Goal: Task Accomplishment & Management: Use online tool/utility

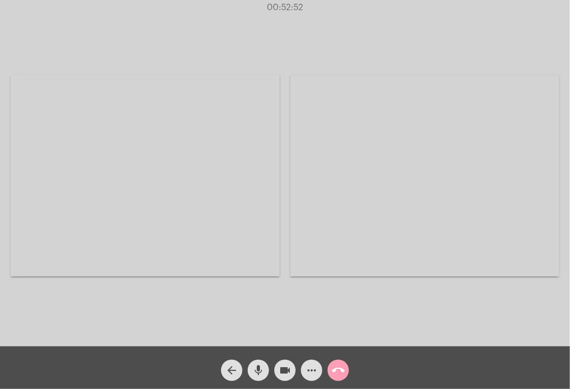
drag, startPoint x: 0, startPoint y: 0, endPoint x: 335, endPoint y: 376, distance: 503.2
click at [335, 376] on mat-icon "call_end" at bounding box center [338, 370] width 13 height 13
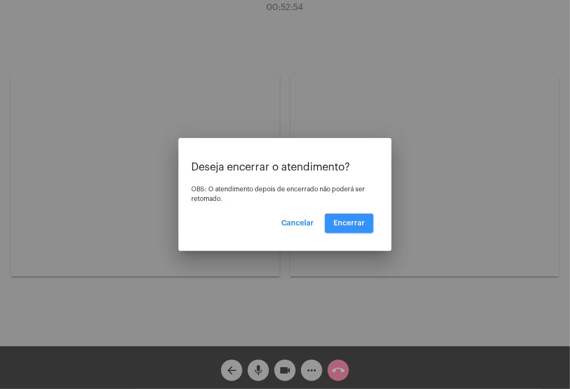
click at [353, 217] on button "Encerrar" at bounding box center [349, 223] width 49 height 19
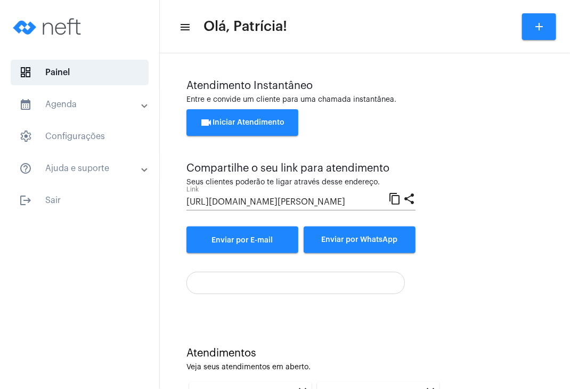
click at [257, 131] on button "videocam Iniciar Atendimento" at bounding box center [243, 122] width 112 height 27
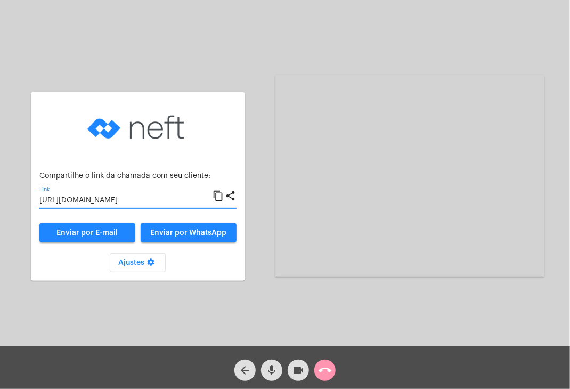
click at [163, 201] on input "[URL][DOMAIN_NAME]" at bounding box center [125, 201] width 173 height 9
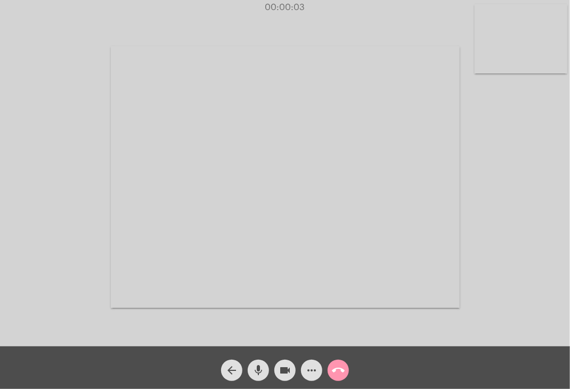
click at [524, 54] on video at bounding box center [521, 38] width 93 height 69
click at [364, 135] on video at bounding box center [353, 176] width 349 height 262
